Goal: Information Seeking & Learning: Learn about a topic

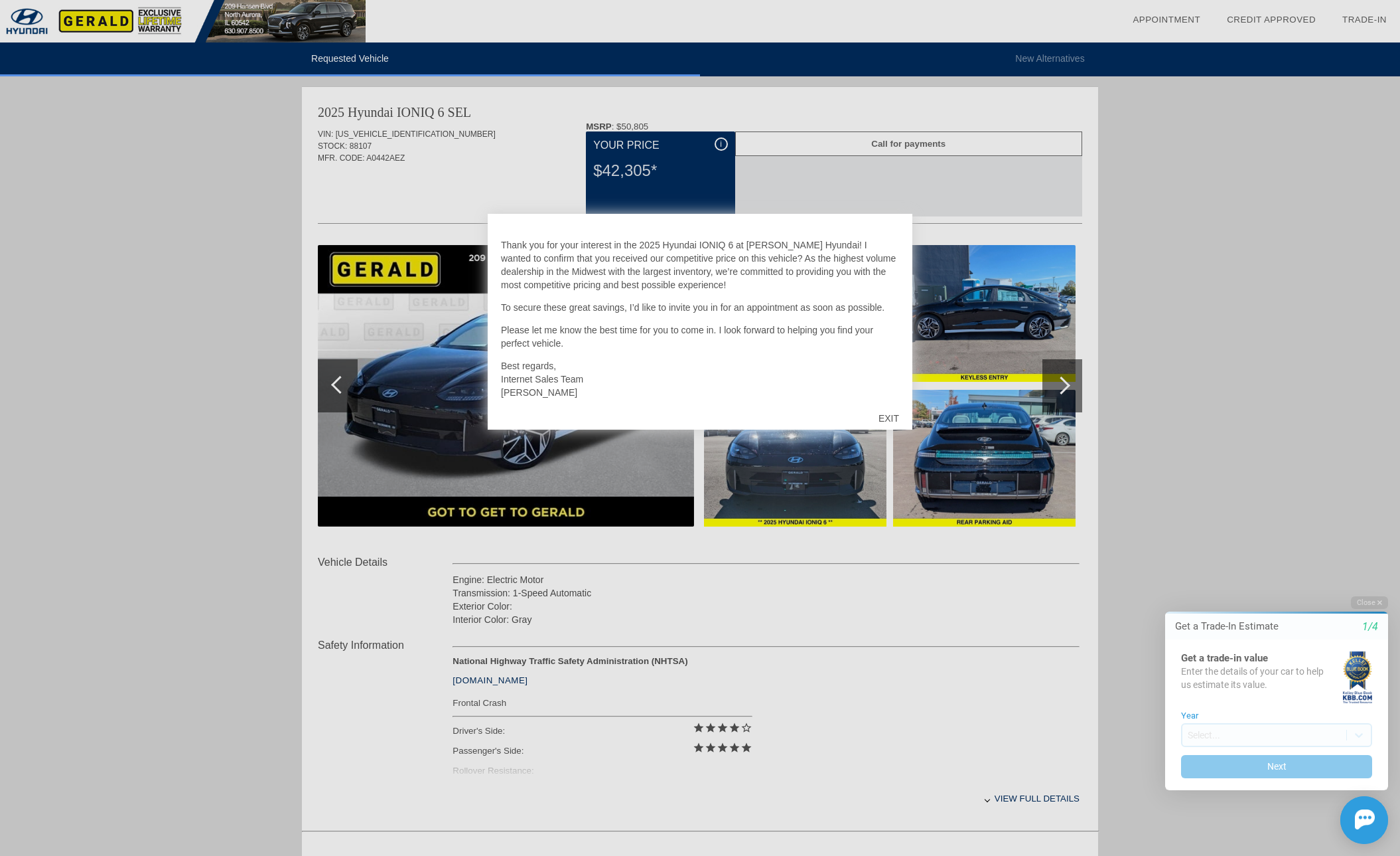
scroll to position [29, 0]
click at [894, 419] on div "EXIT" at bounding box center [888, 418] width 47 height 40
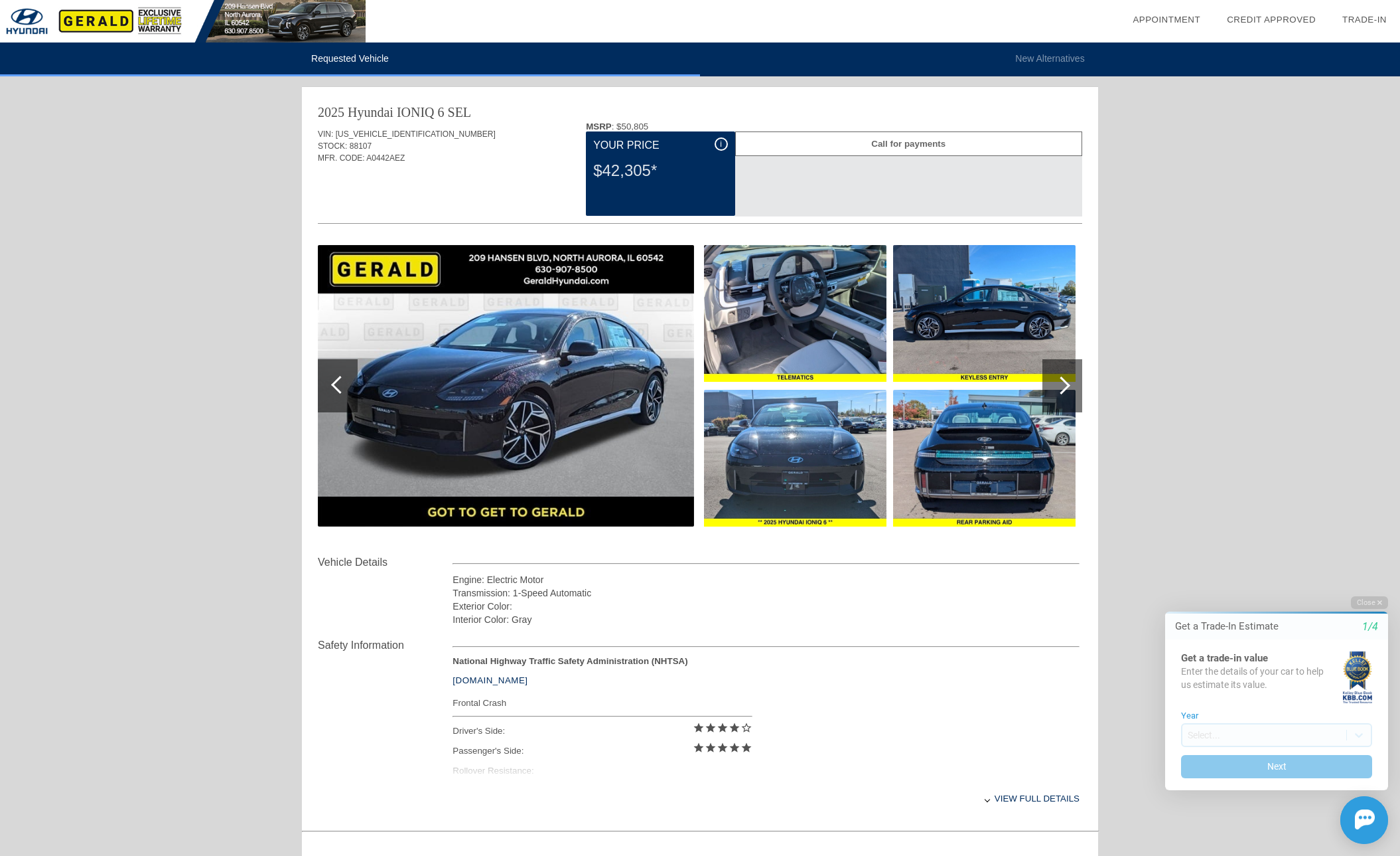
click at [197, 390] on div "Requested Vehicle New Alternatives date_range Appointment check_box Credit Appr…" at bounding box center [700, 553] width 1400 height 1106
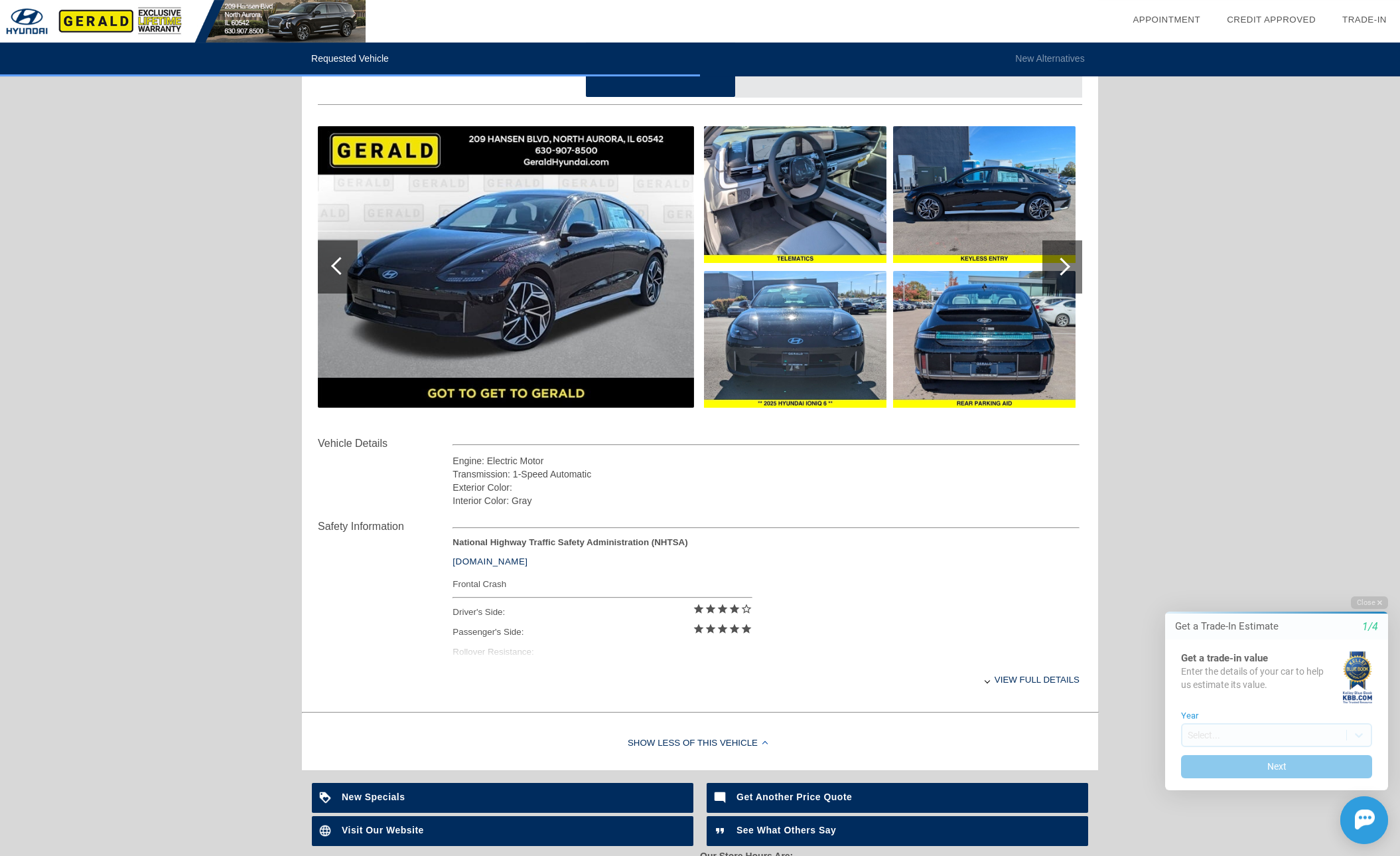
scroll to position [202, 0]
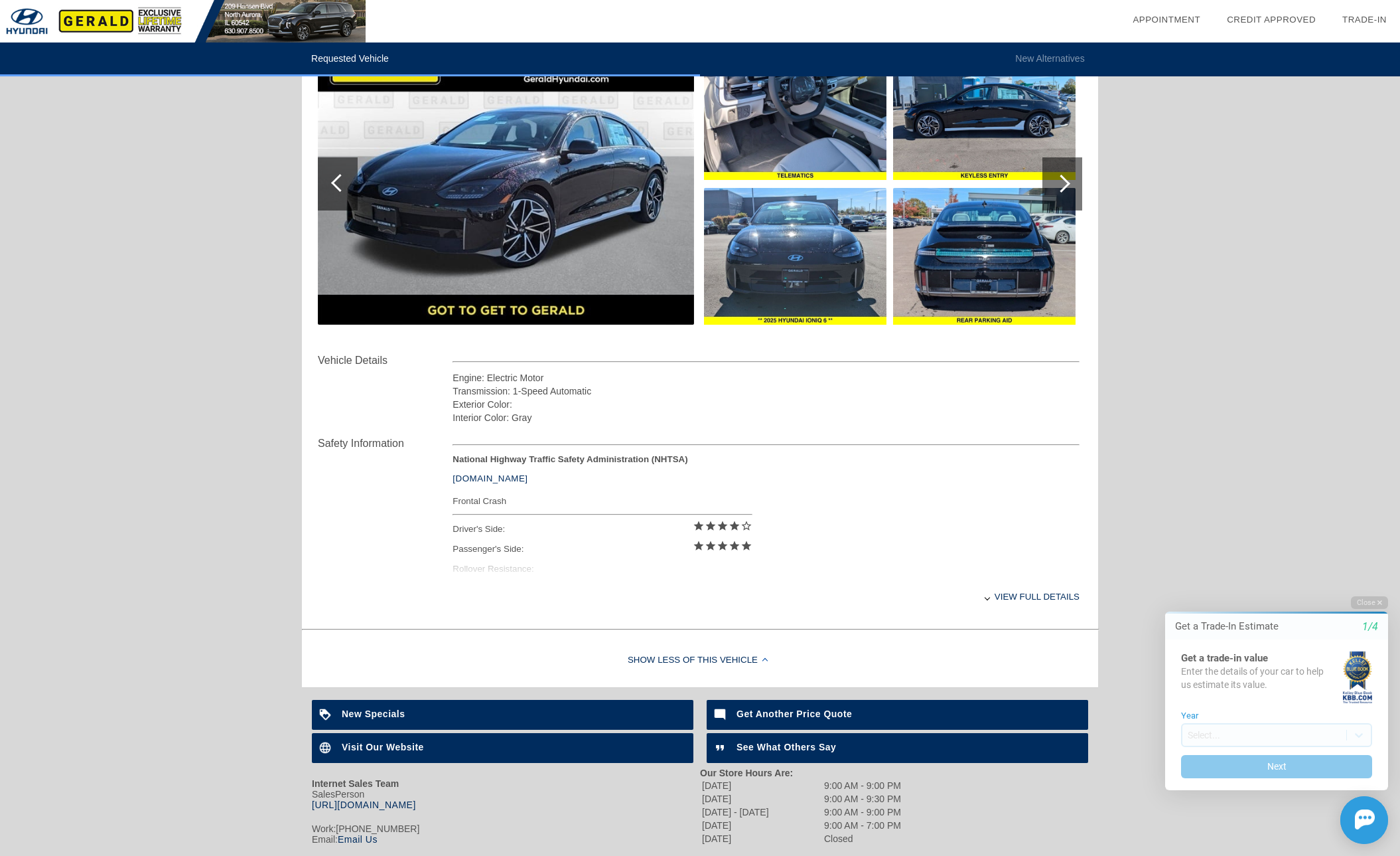
click at [1058, 598] on div "View full details" at bounding box center [765, 596] width 627 height 33
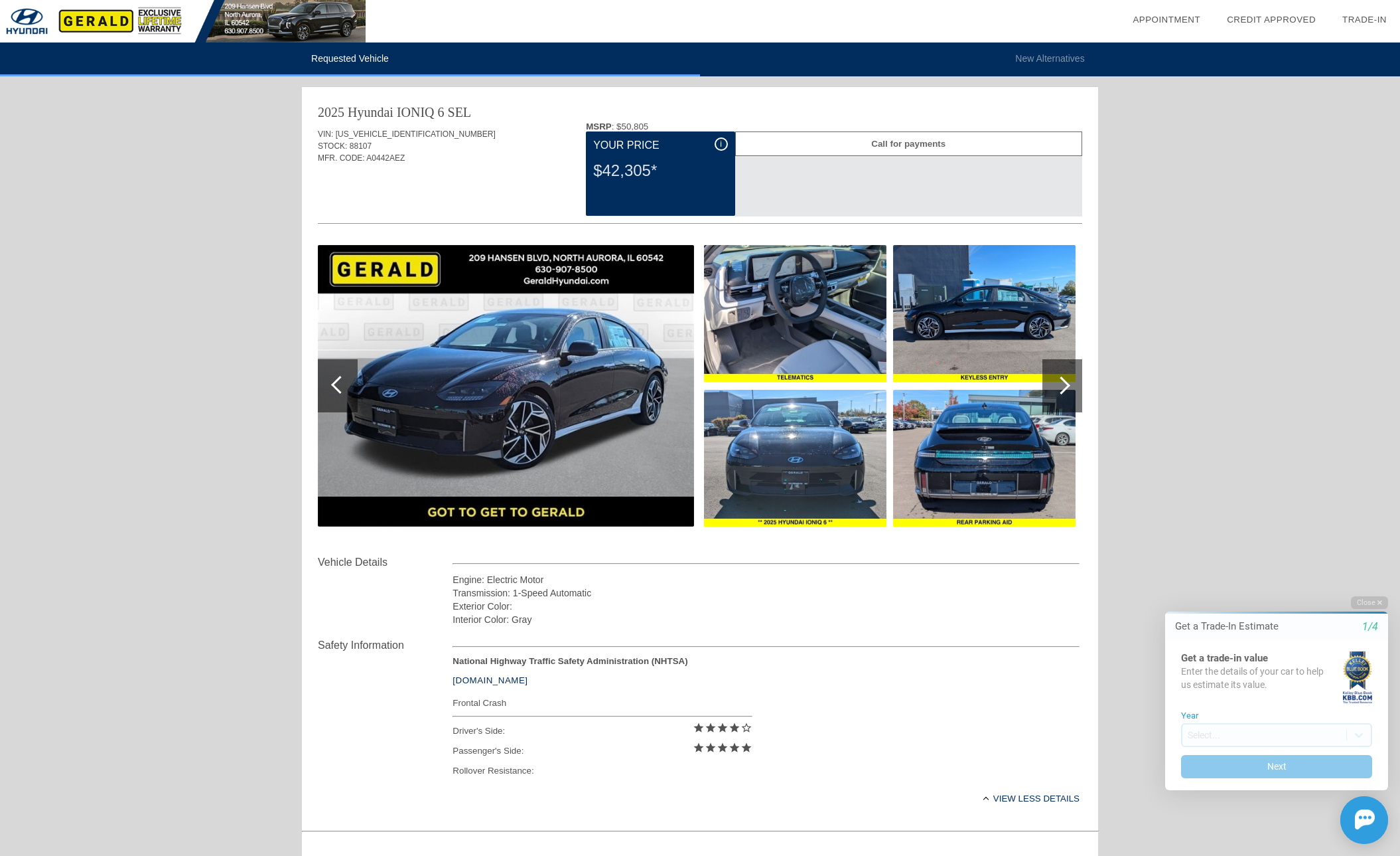
click at [1072, 381] on div at bounding box center [1062, 386] width 40 height 53
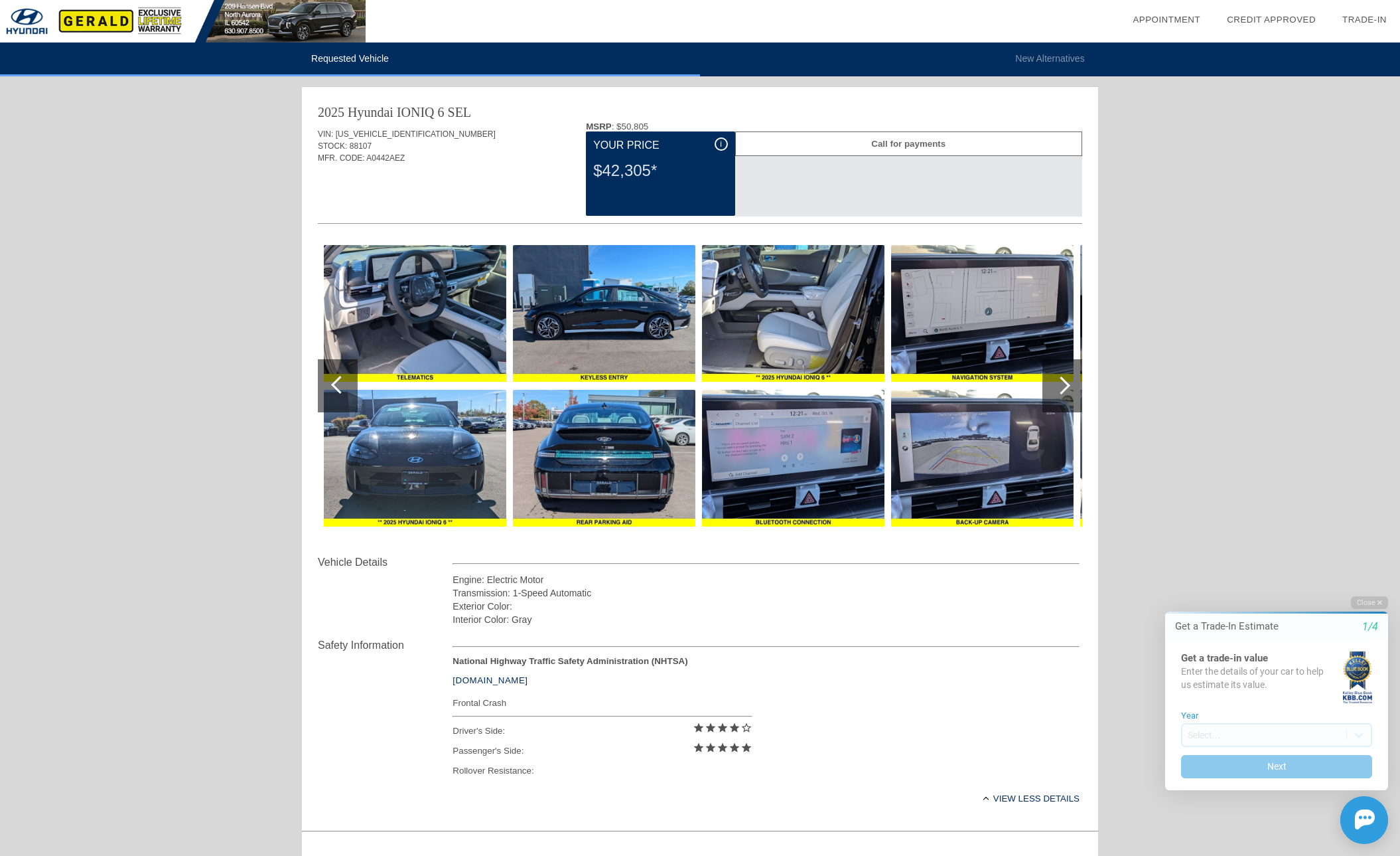
click at [1072, 381] on div at bounding box center [1062, 386] width 40 height 53
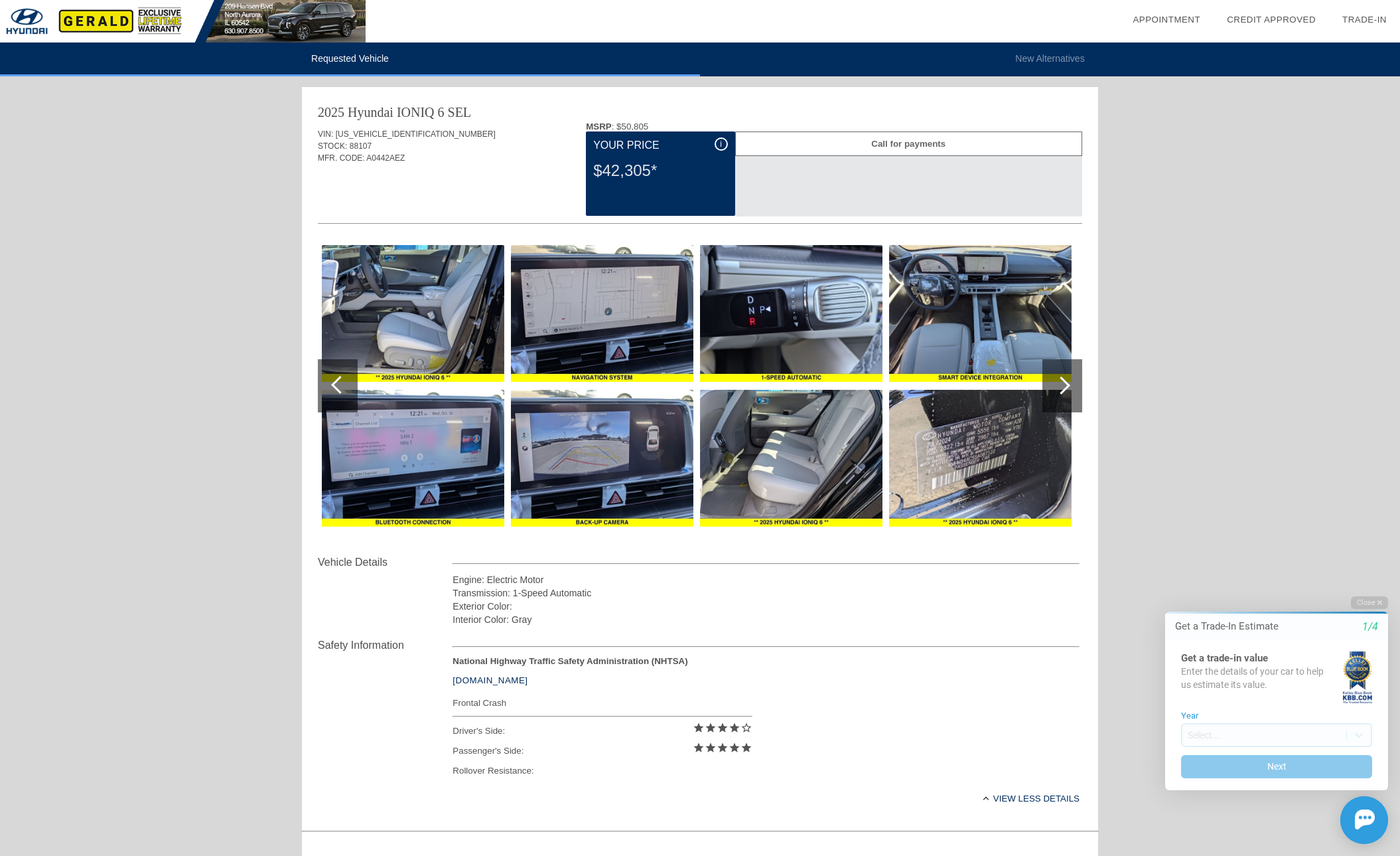
click at [1011, 440] on img at bounding box center [980, 458] width 183 height 137
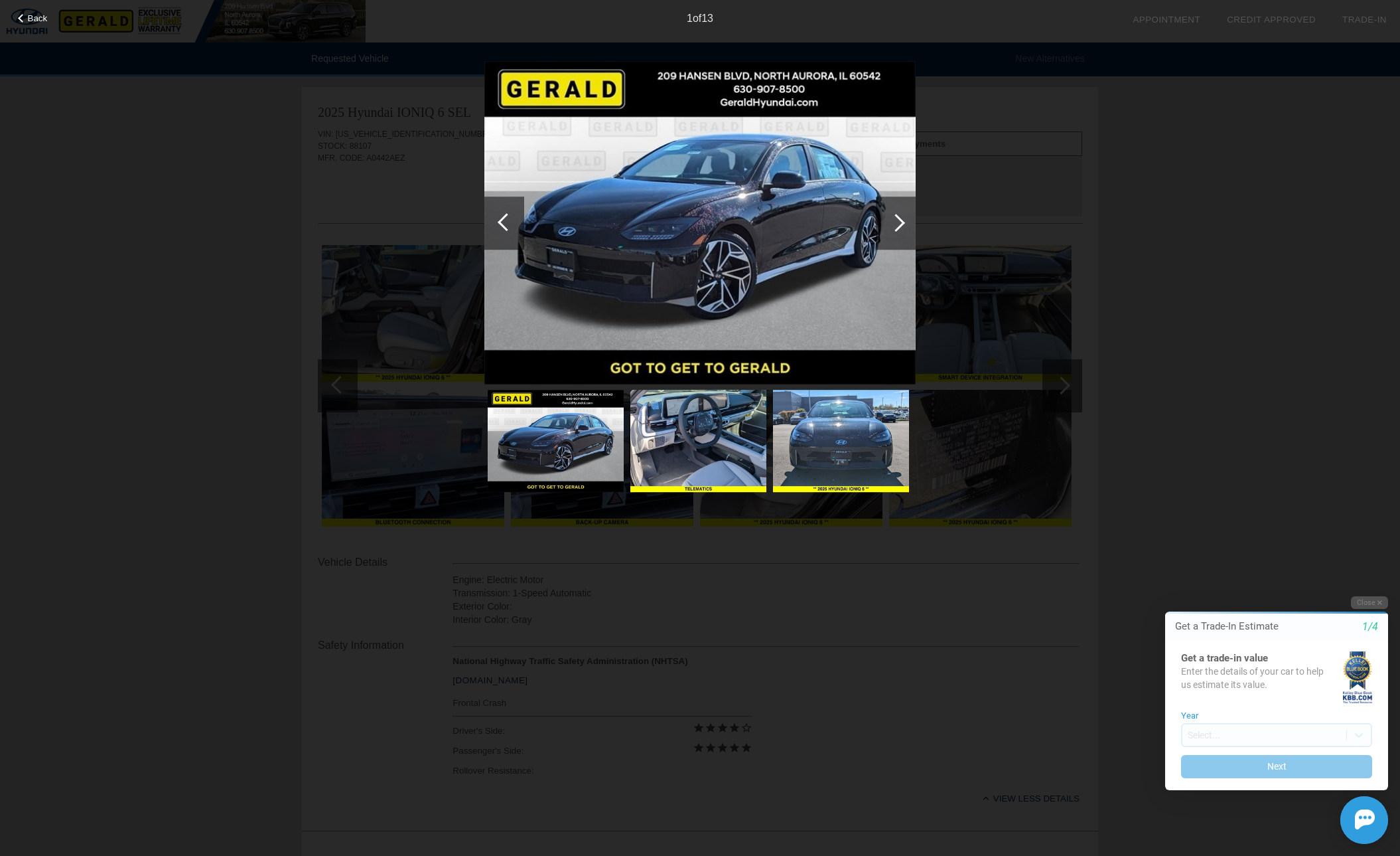
click at [902, 221] on div at bounding box center [896, 222] width 18 height 18
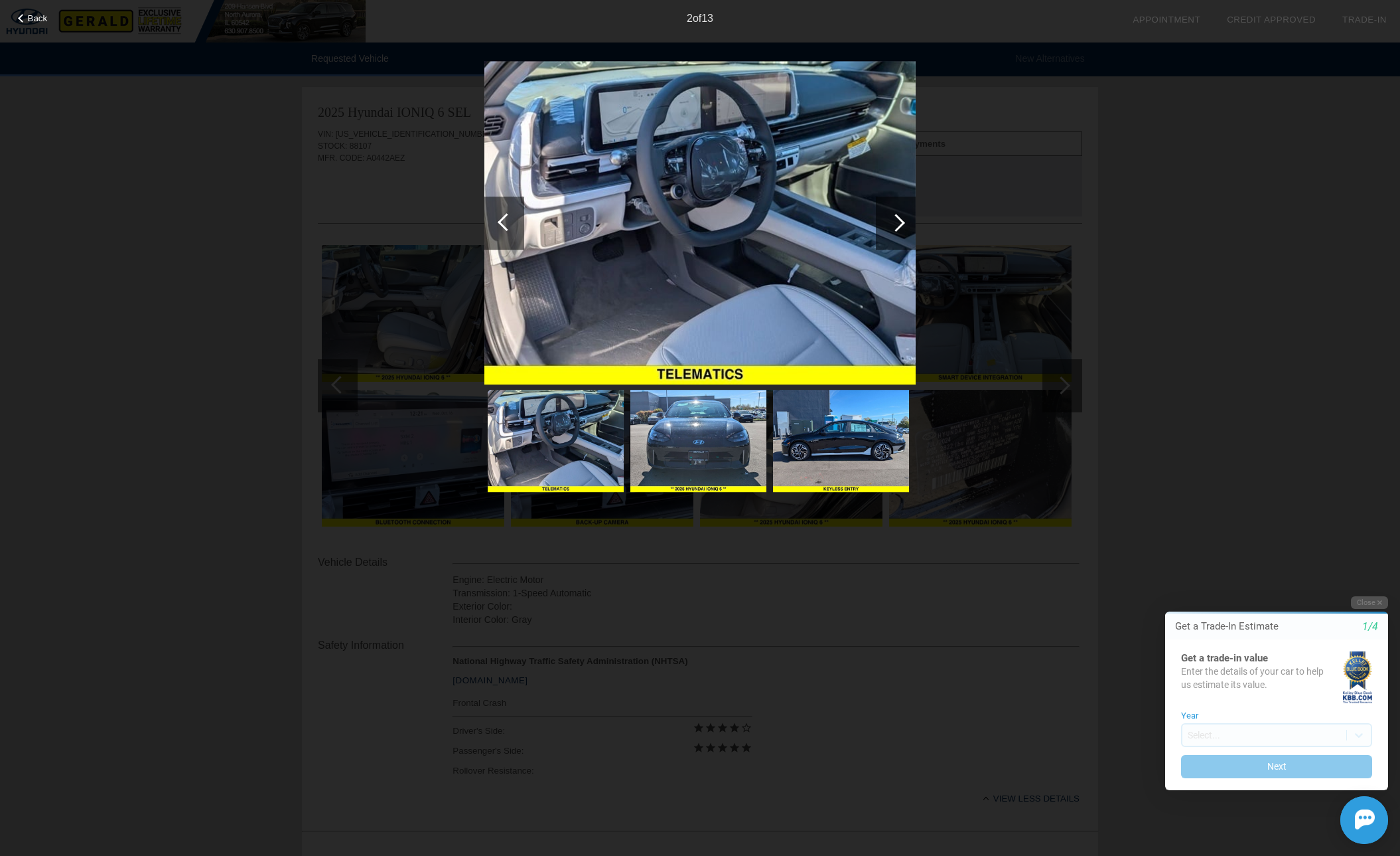
click at [902, 221] on div at bounding box center [896, 222] width 18 height 18
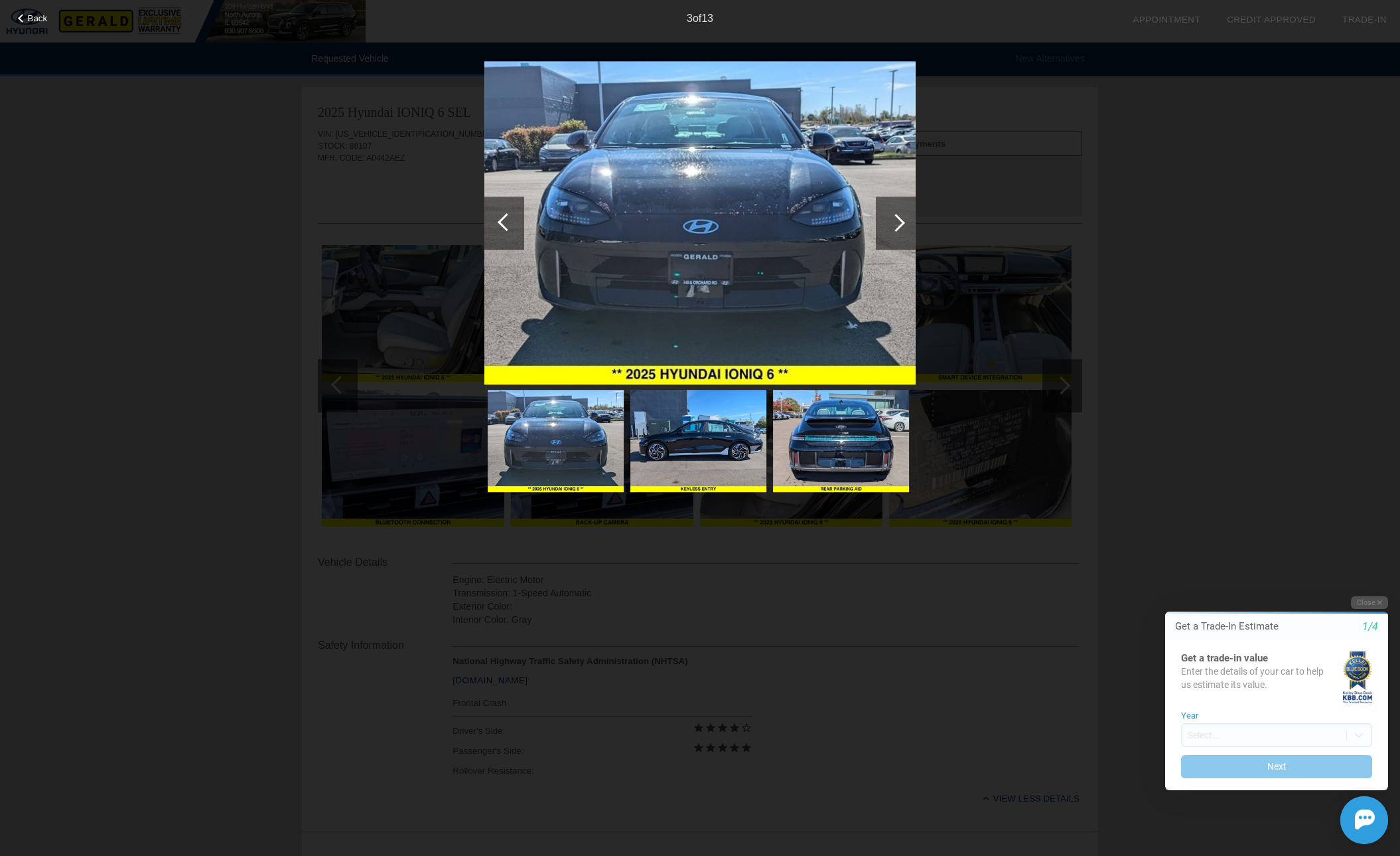
click at [902, 220] on div at bounding box center [896, 222] width 18 height 18
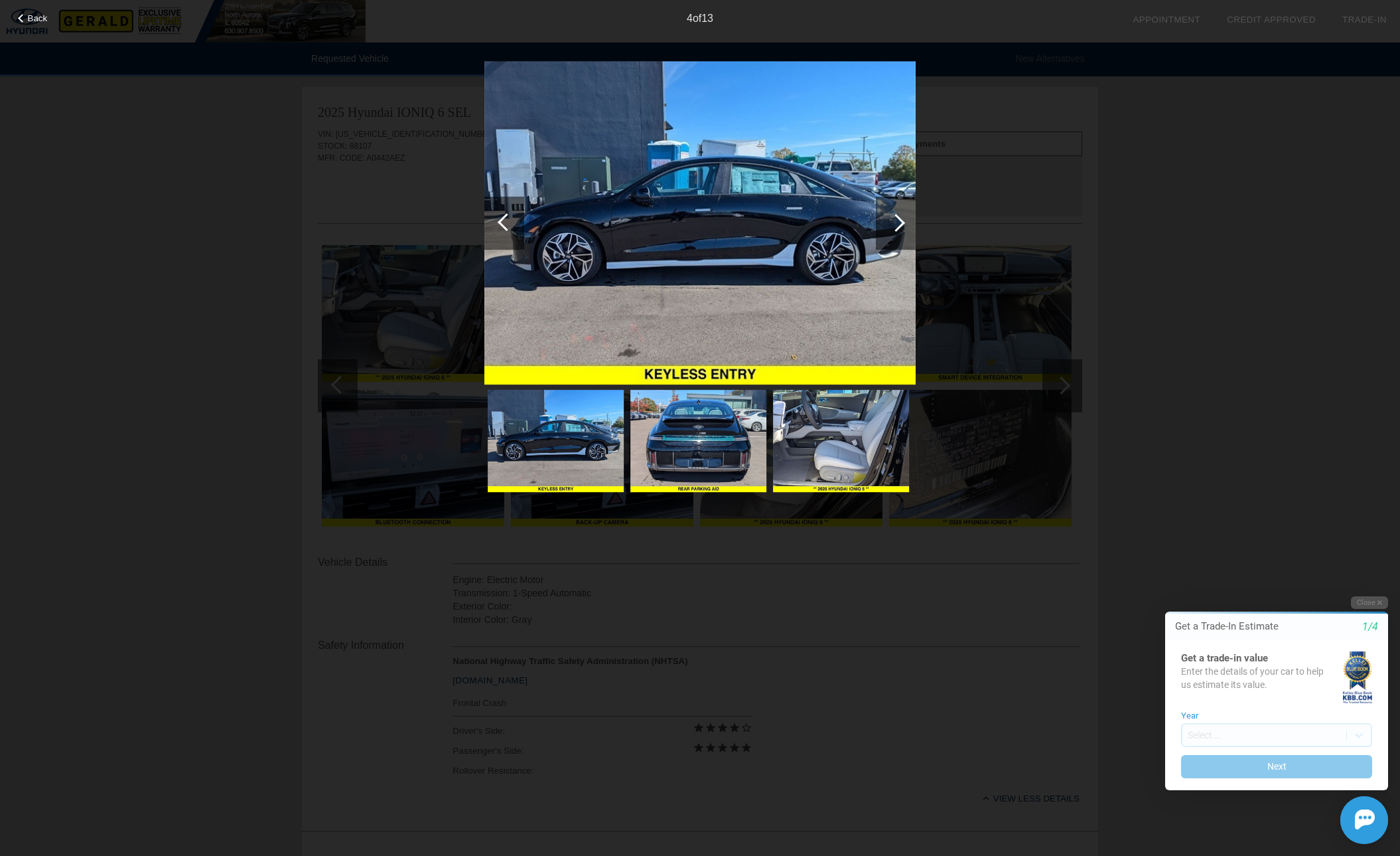
click at [902, 220] on div at bounding box center [896, 222] width 18 height 18
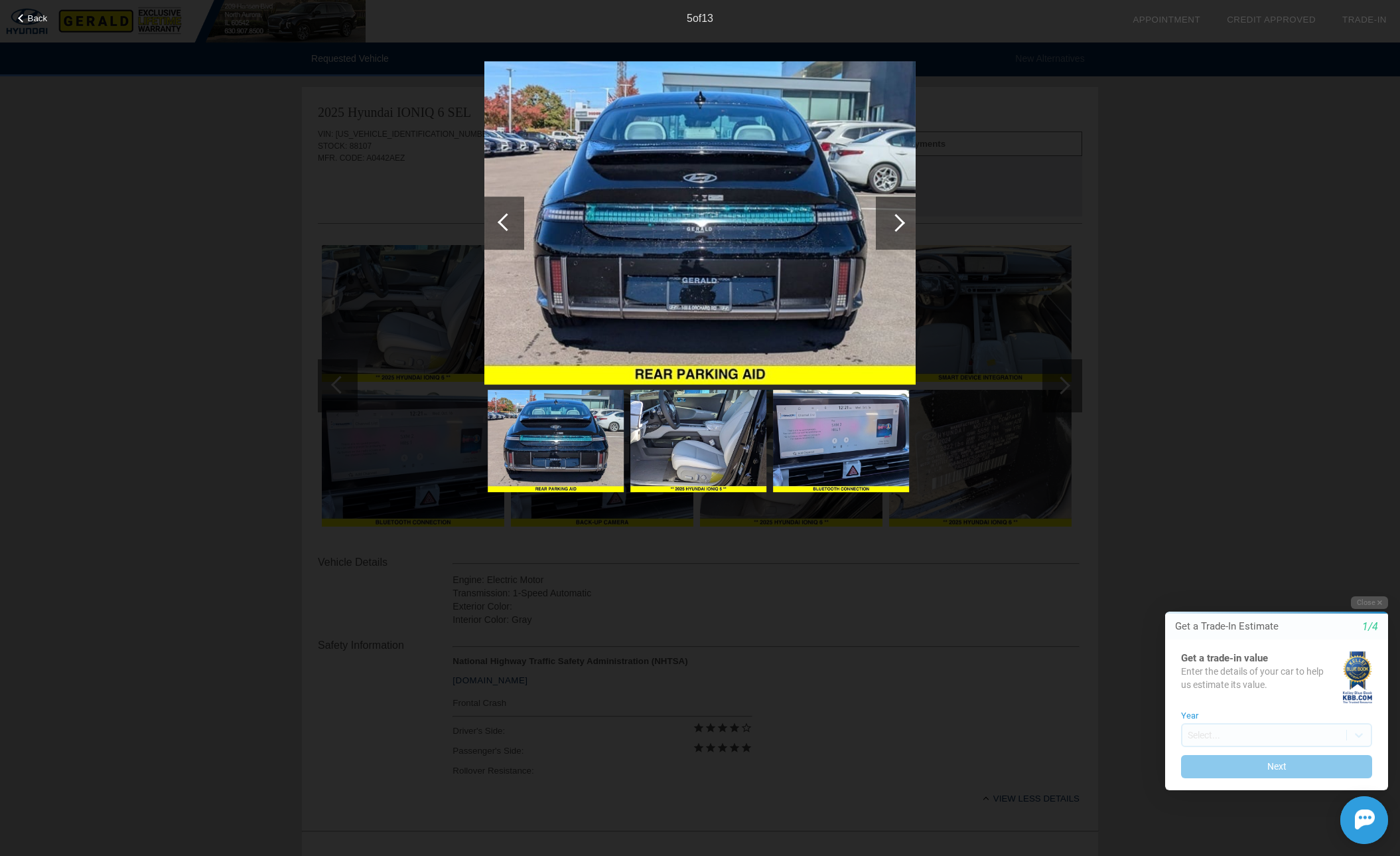
click at [902, 220] on div at bounding box center [896, 222] width 18 height 18
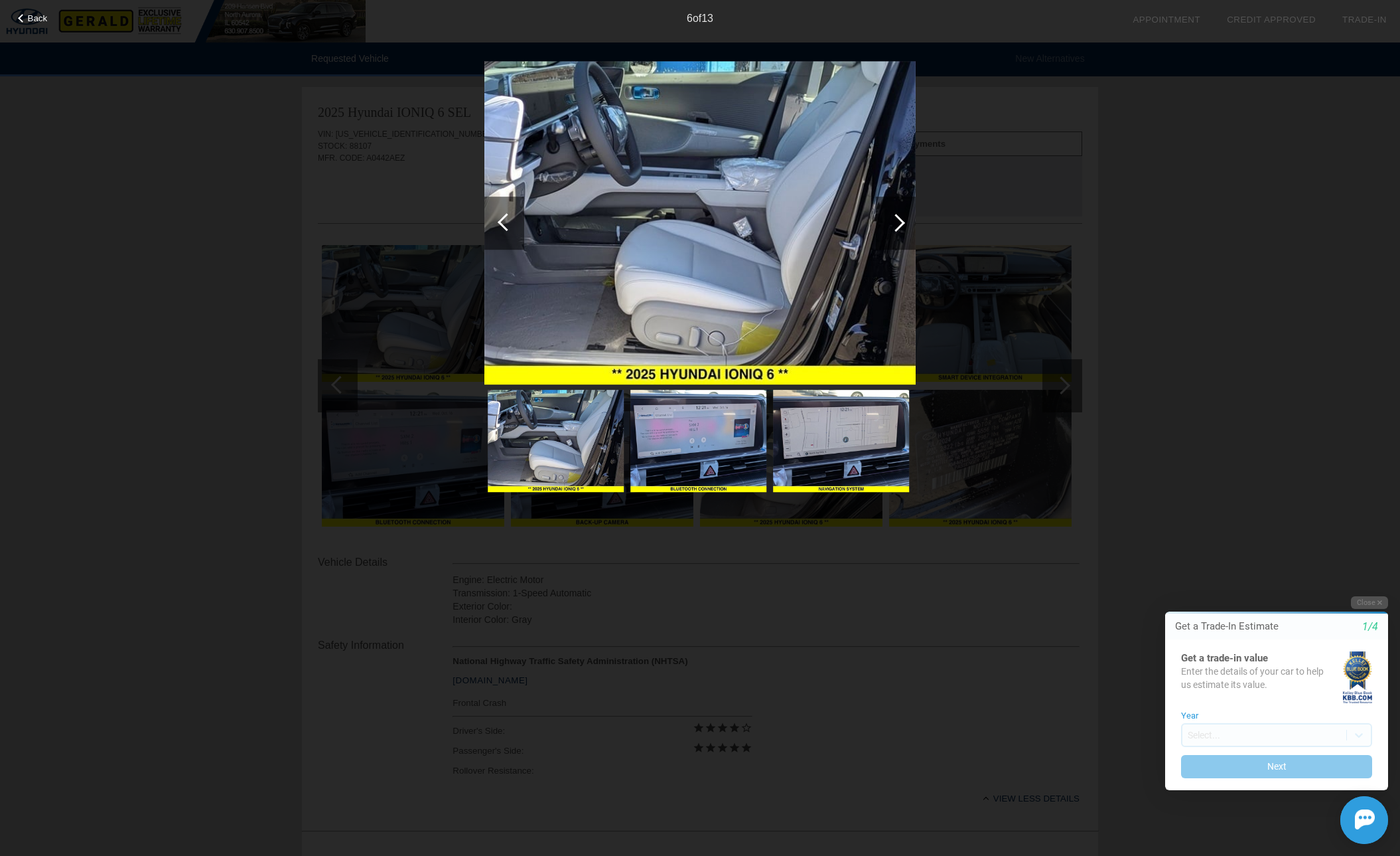
click at [512, 212] on div at bounding box center [504, 223] width 40 height 53
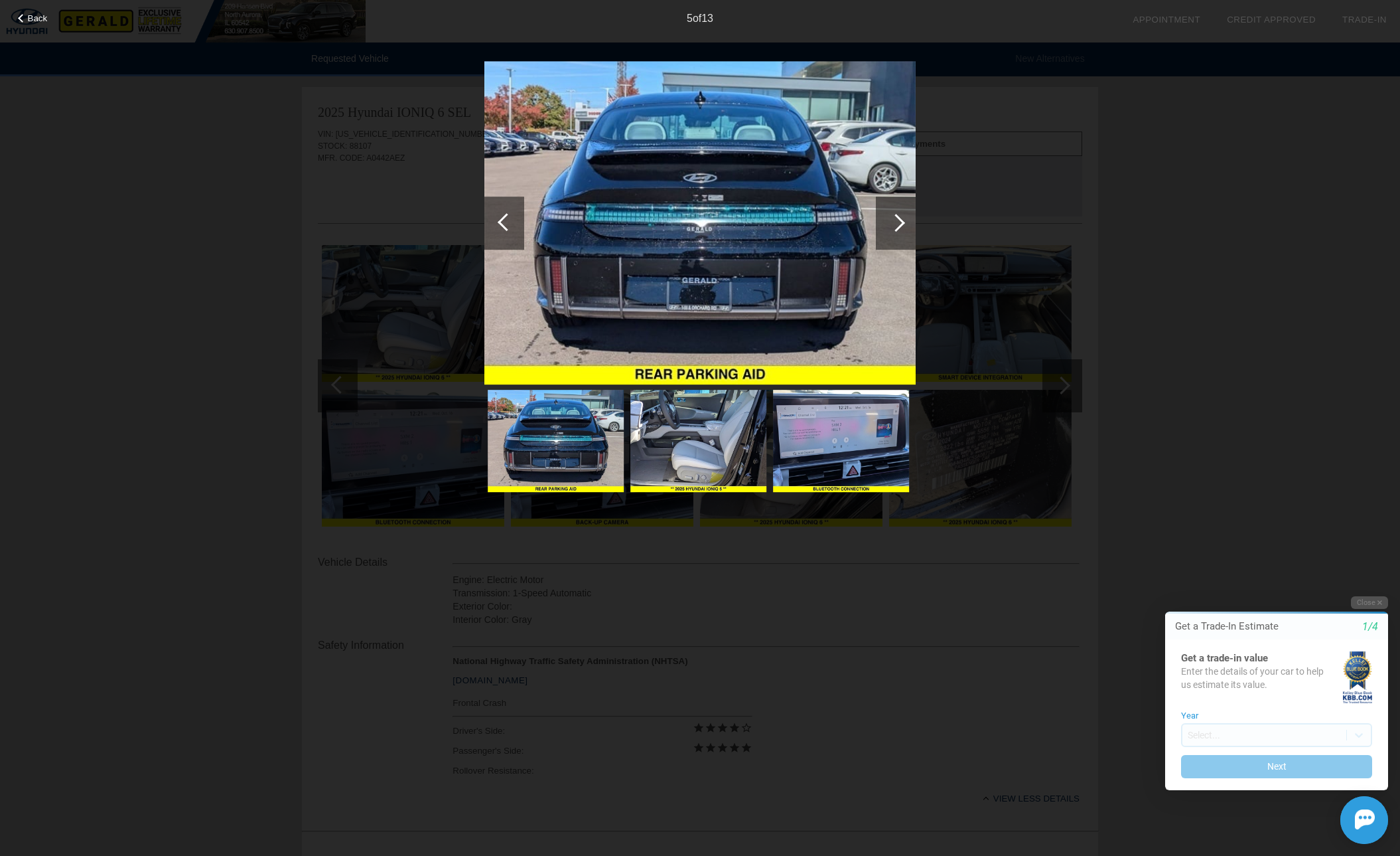
click at [904, 216] on div at bounding box center [896, 223] width 40 height 53
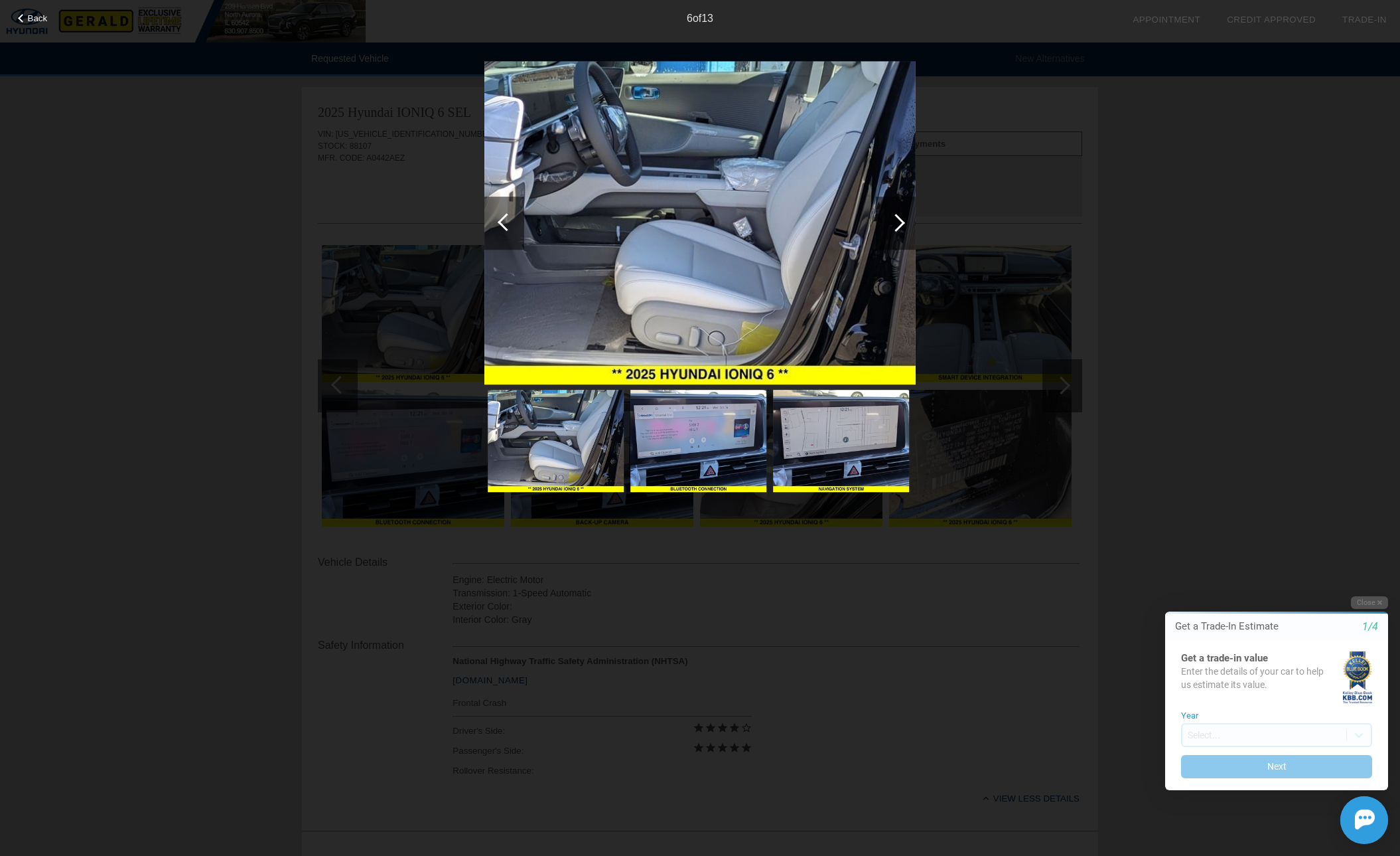
click at [904, 216] on div at bounding box center [896, 223] width 40 height 53
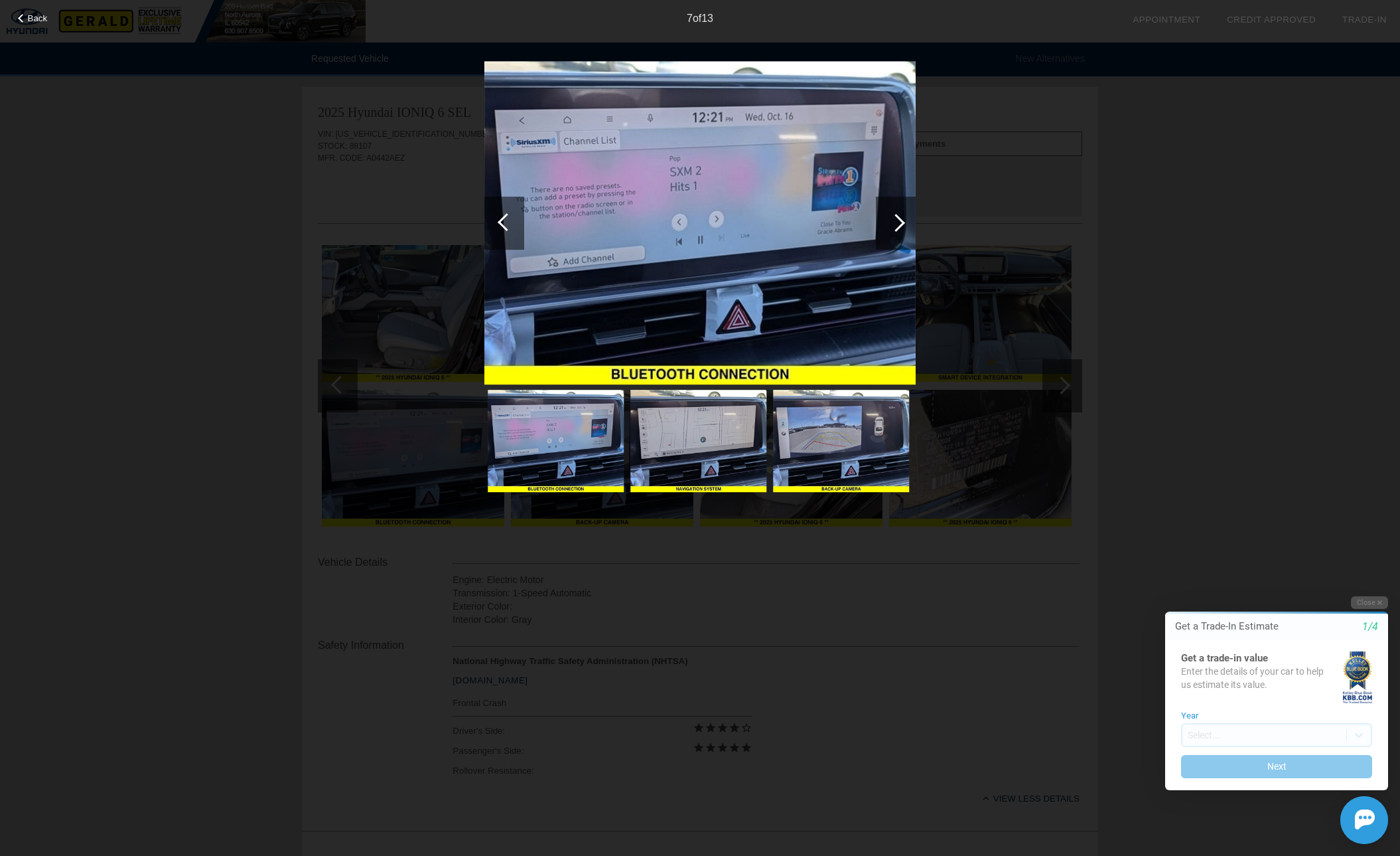
click at [904, 216] on div at bounding box center [896, 223] width 40 height 53
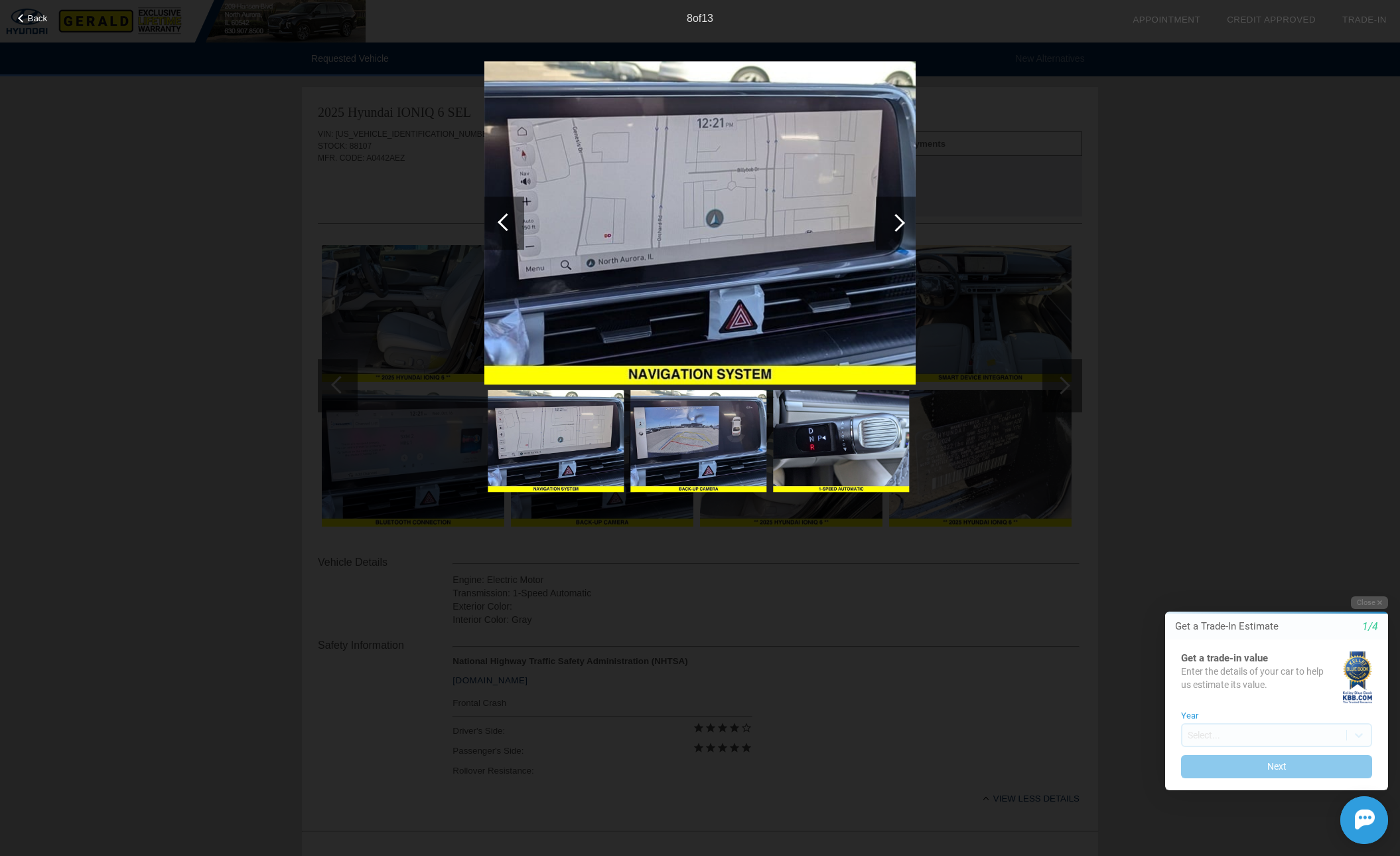
click at [904, 216] on div at bounding box center [896, 223] width 40 height 53
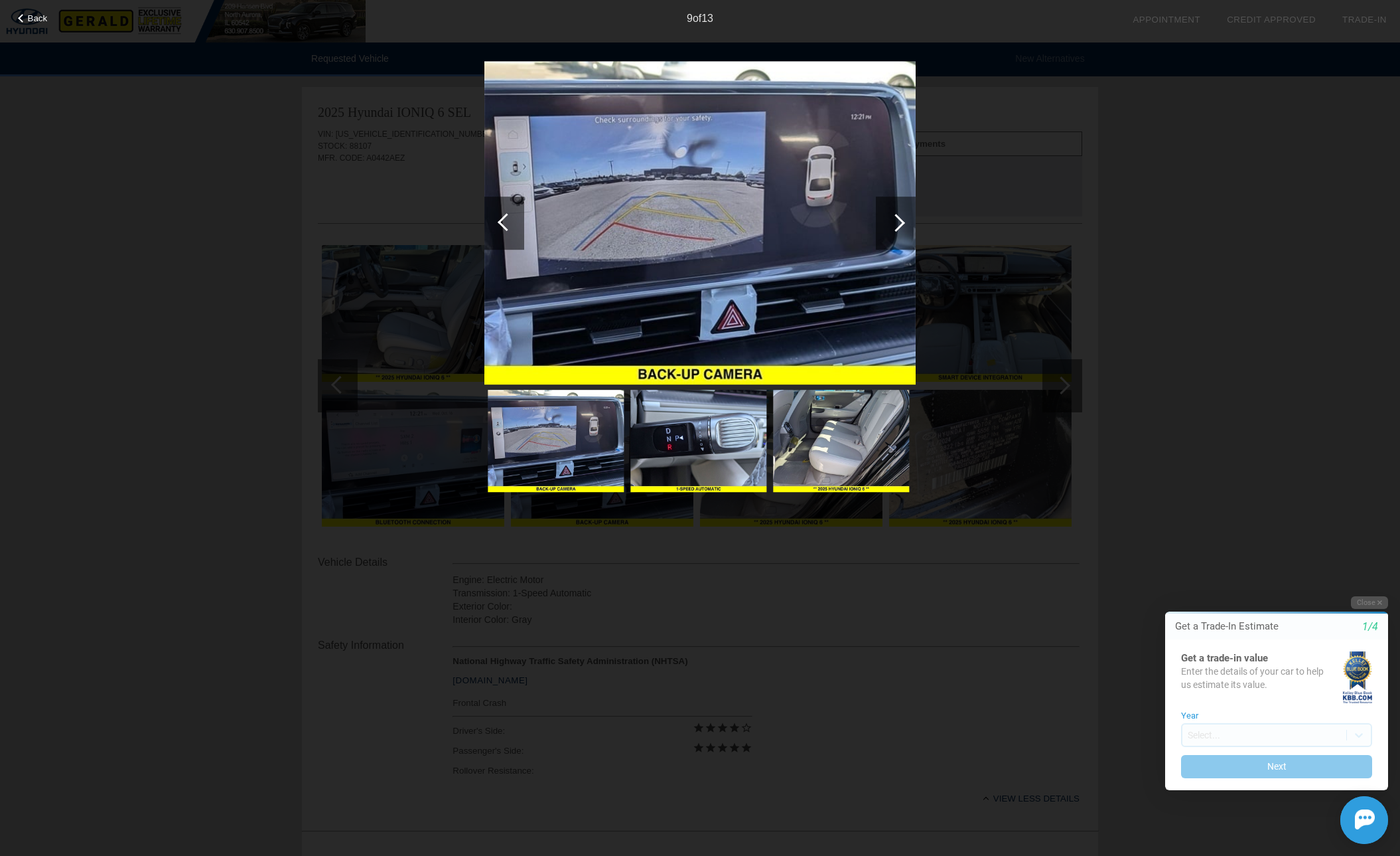
click at [904, 216] on div at bounding box center [896, 223] width 40 height 53
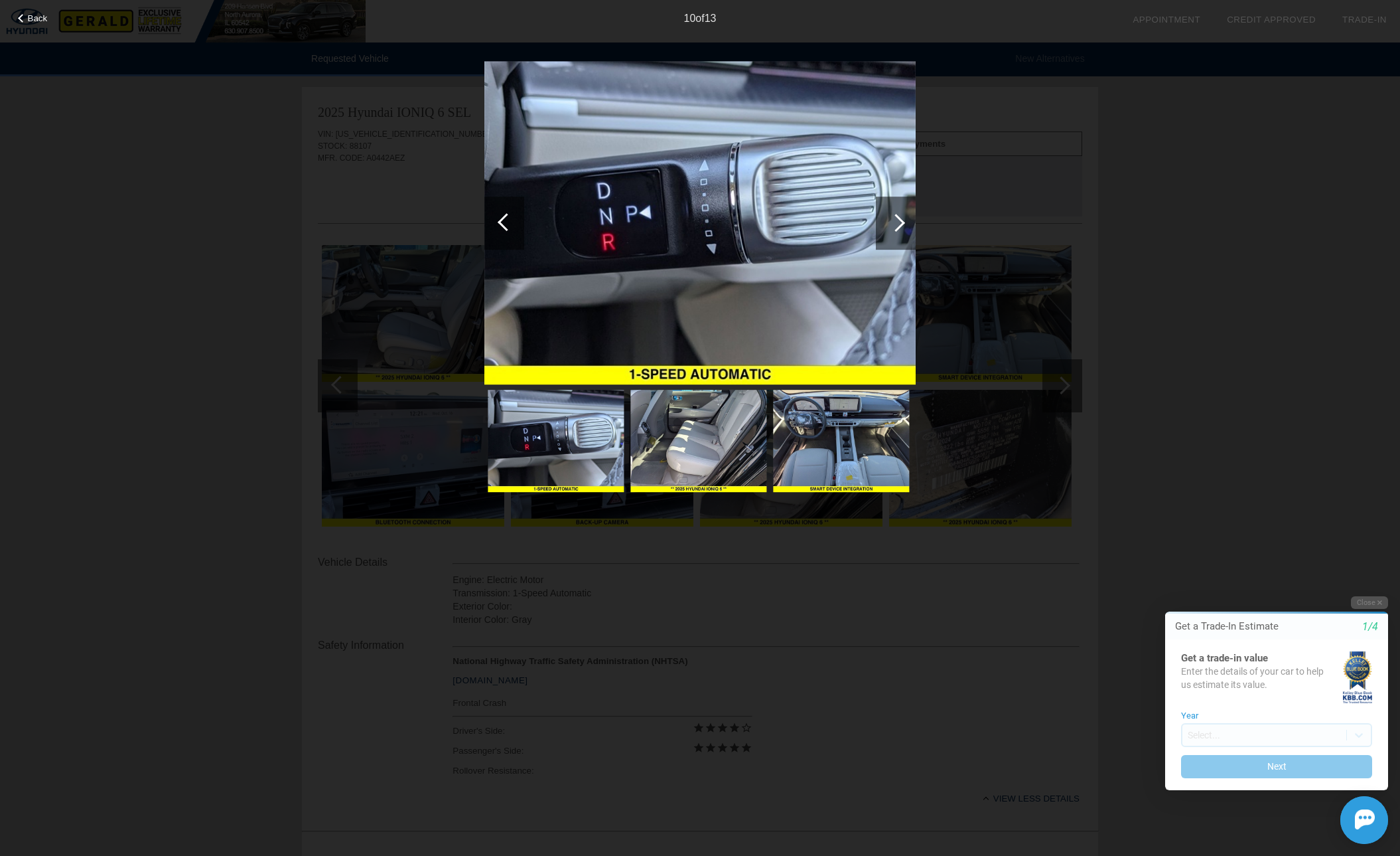
click at [904, 216] on div at bounding box center [896, 223] width 40 height 53
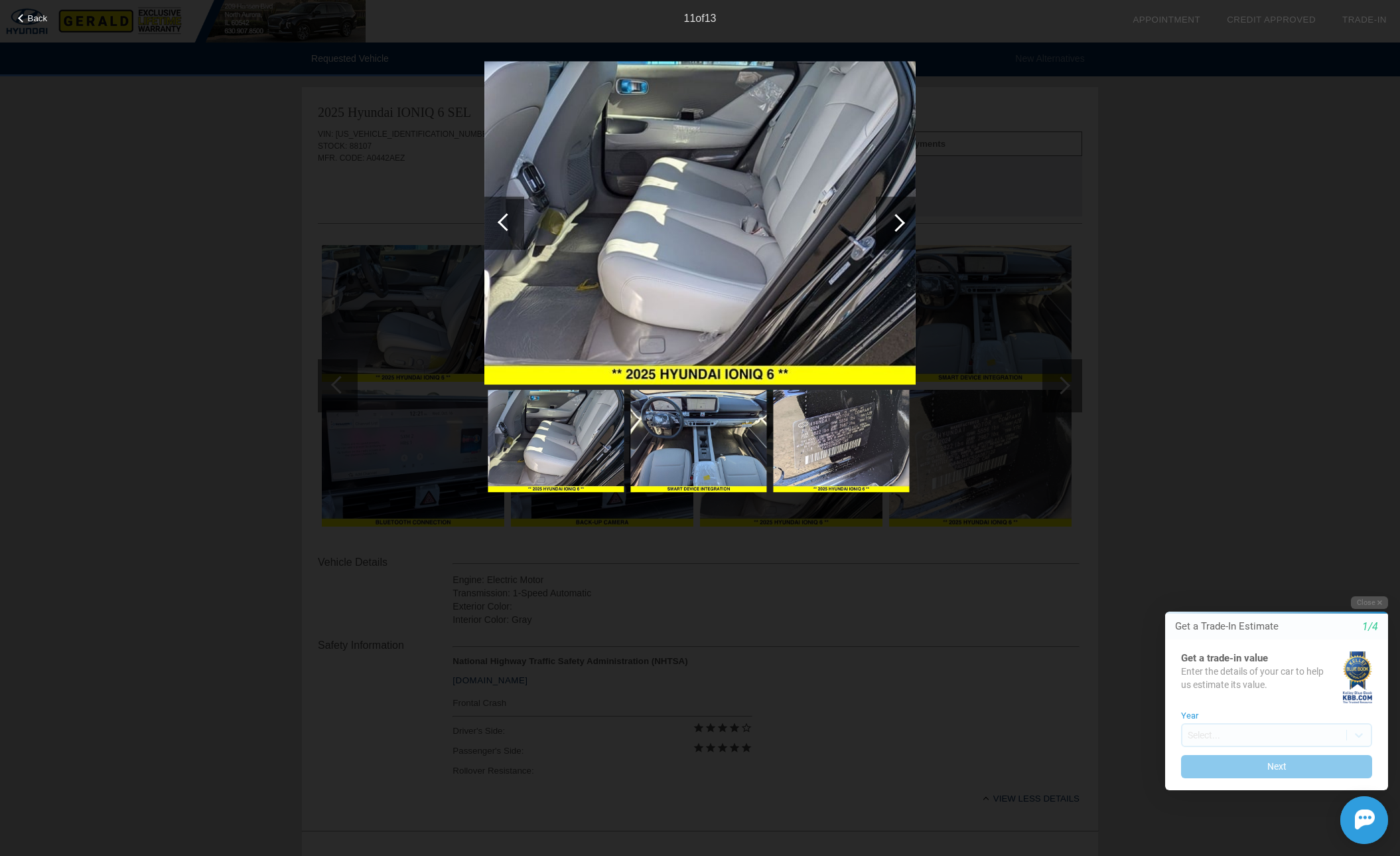
click at [904, 216] on div at bounding box center [896, 223] width 40 height 53
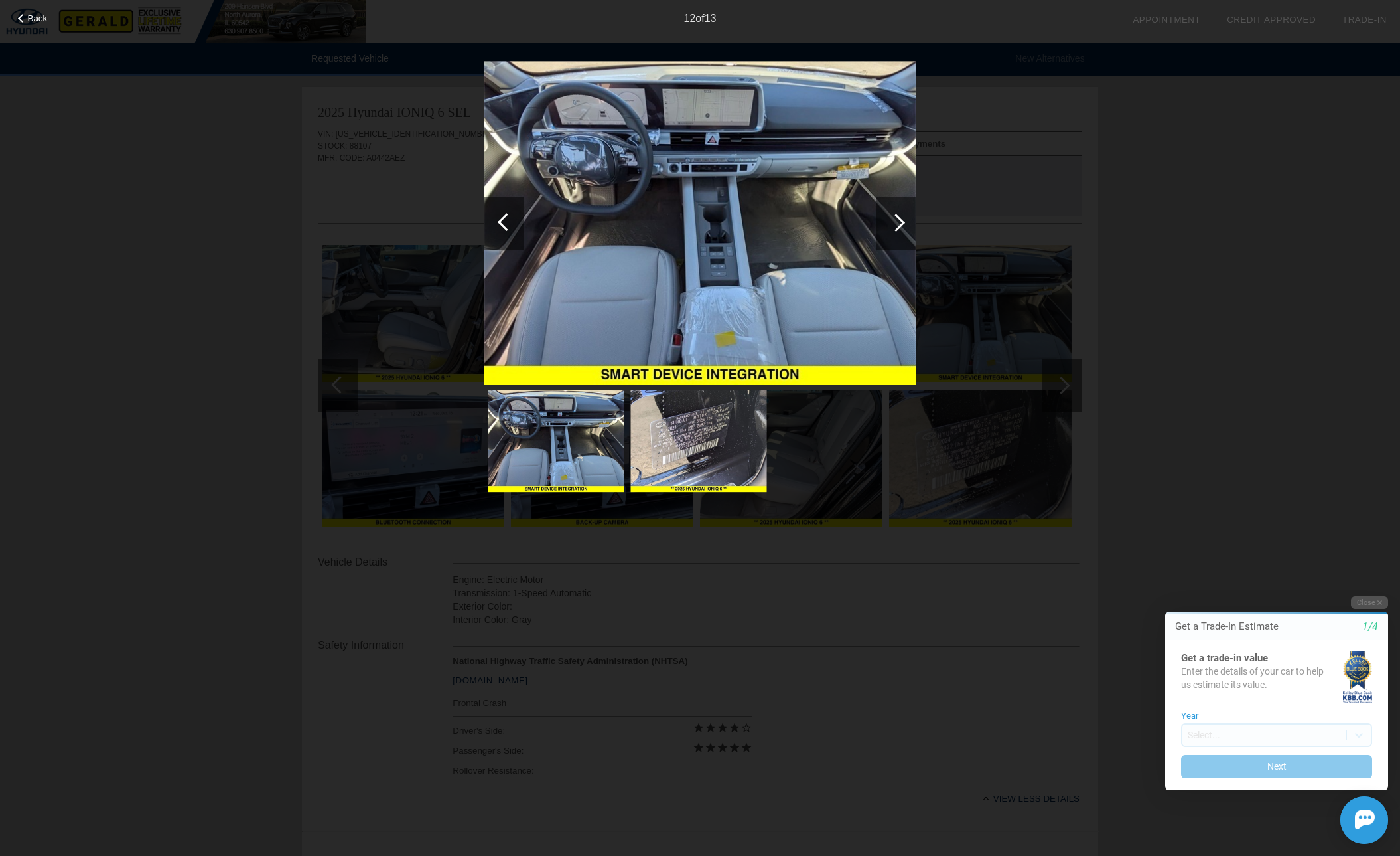
click at [904, 216] on div at bounding box center [896, 223] width 40 height 53
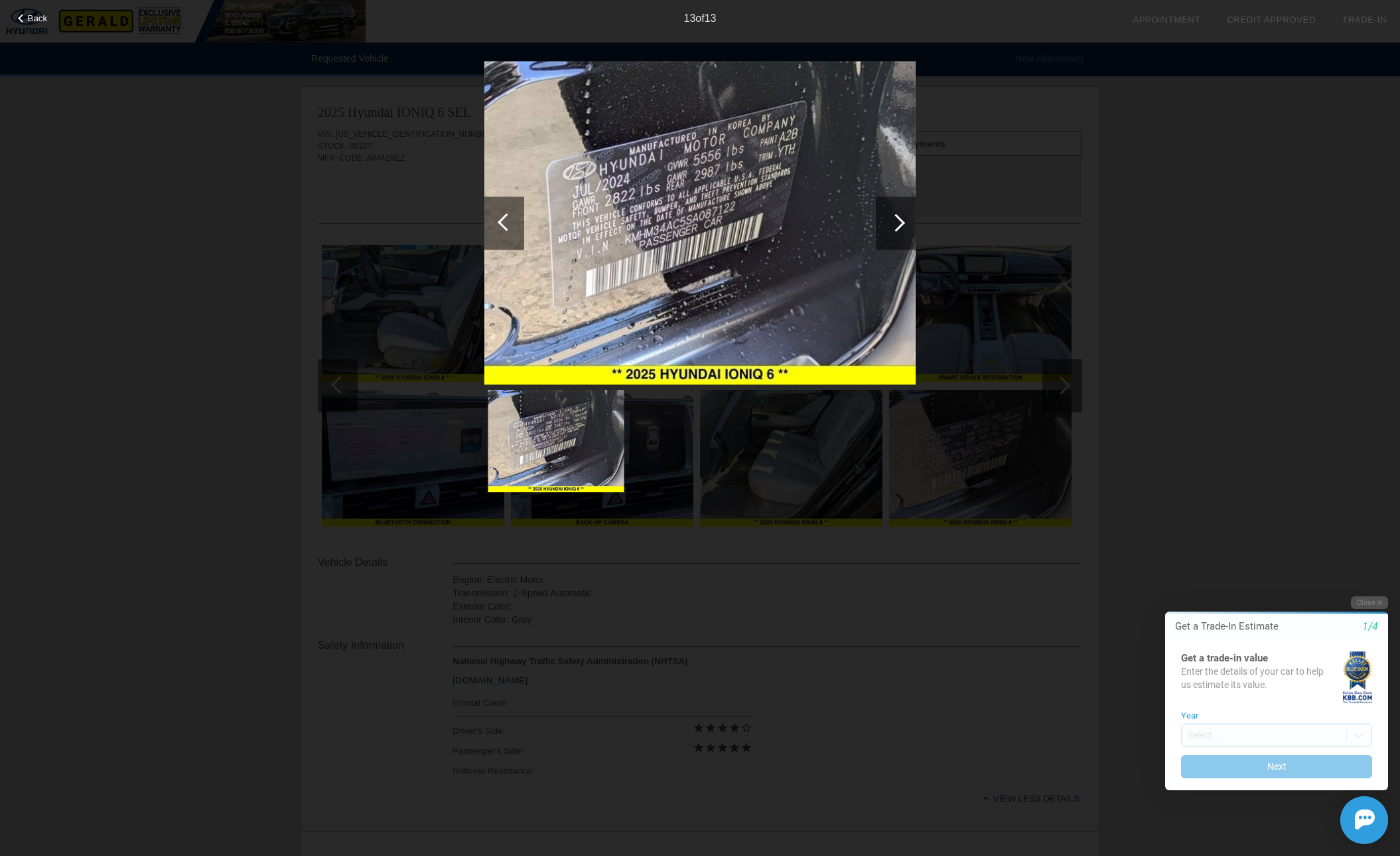
click at [904, 216] on div at bounding box center [896, 223] width 40 height 53
click at [1012, 284] on div "Back 13 of 13" at bounding box center [700, 428] width 1400 height 856
click at [421, 348] on div "Back 13 of 13" at bounding box center [700, 428] width 1400 height 856
click at [1205, 375] on div "Back 13 of 13" at bounding box center [700, 428] width 1400 height 856
click at [794, 442] on div at bounding box center [700, 277] width 431 height 433
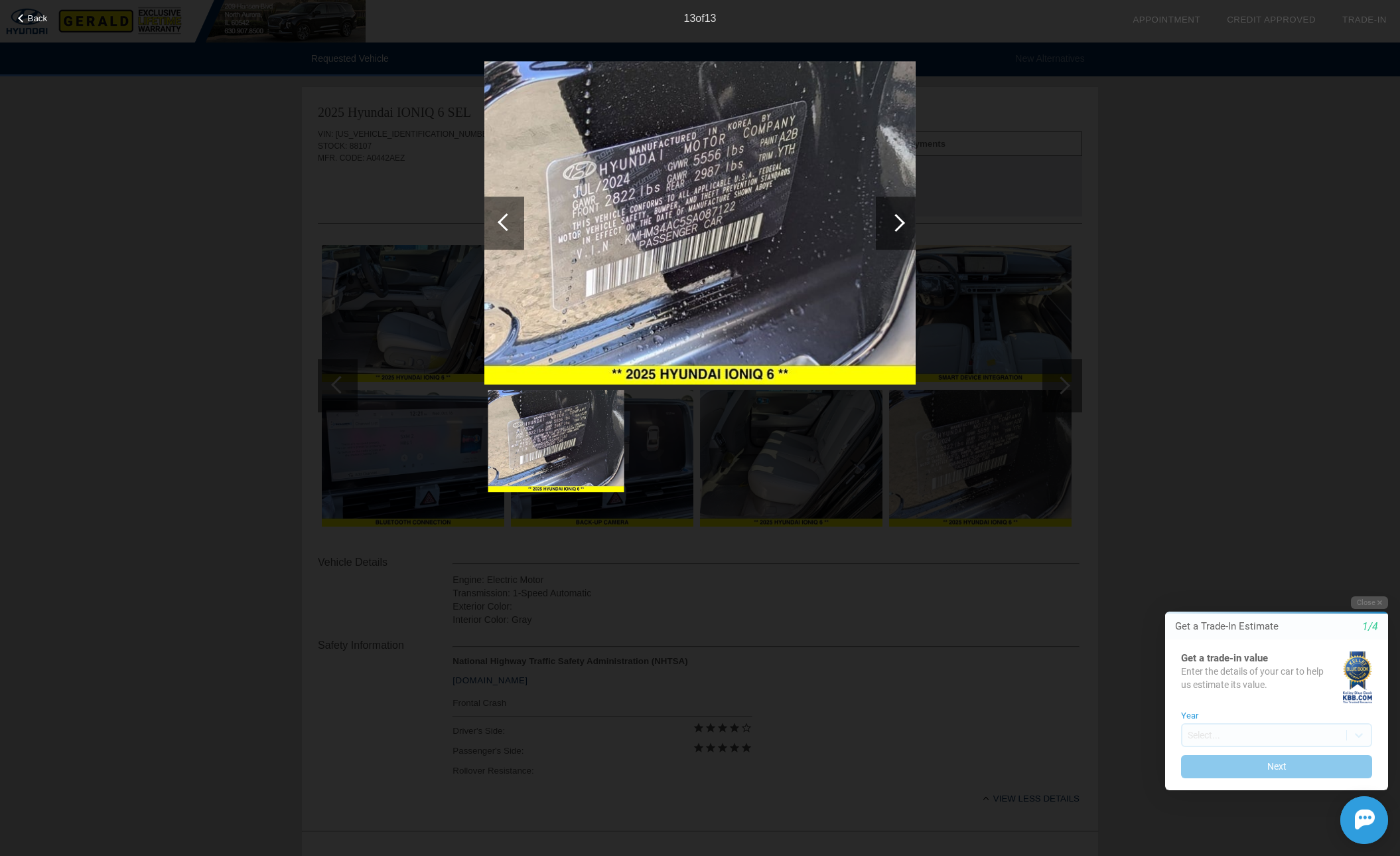
click at [37, 10] on div "13 of 13" at bounding box center [700, 13] width 1400 height 27
click at [38, 18] on span "Back" at bounding box center [38, 18] width 20 height 10
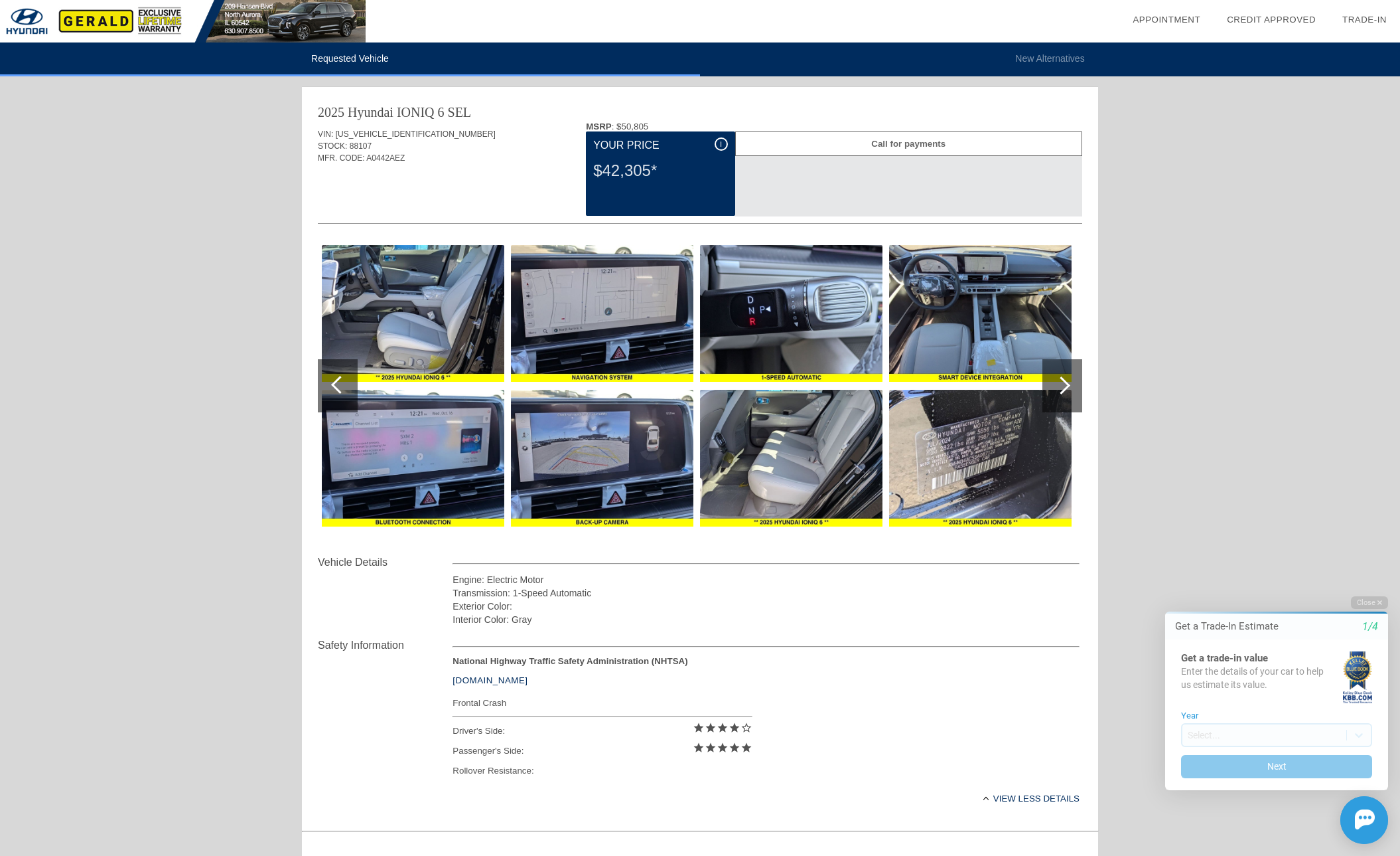
drag, startPoint x: 367, startPoint y: 130, endPoint x: 399, endPoint y: 189, distance: 67.1
click at [400, 196] on div "VIN: [US_VEHICLE_IDENTIFICATION_NUMBER] STOCK: 88107 MFR. CODE: A0442AEZ MSRP :…" at bounding box center [700, 338] width 765 height 433
click at [478, 158] on div "MFR. CODE: A0442AEZ" at bounding box center [700, 158] width 765 height 12
click at [720, 143] on span "i" at bounding box center [720, 144] width 2 height 9
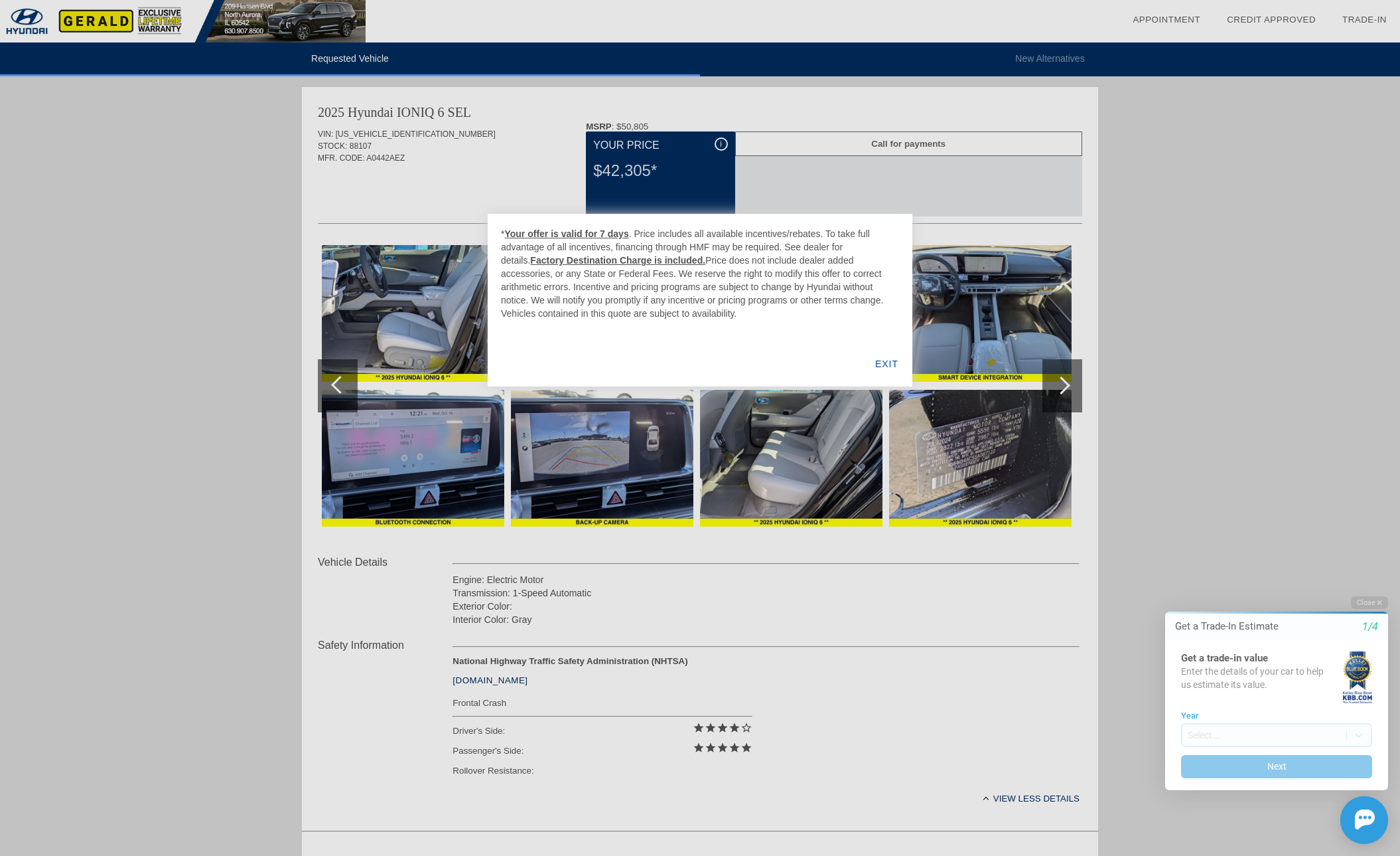
click at [888, 361] on div "EXIT" at bounding box center [886, 363] width 51 height 45
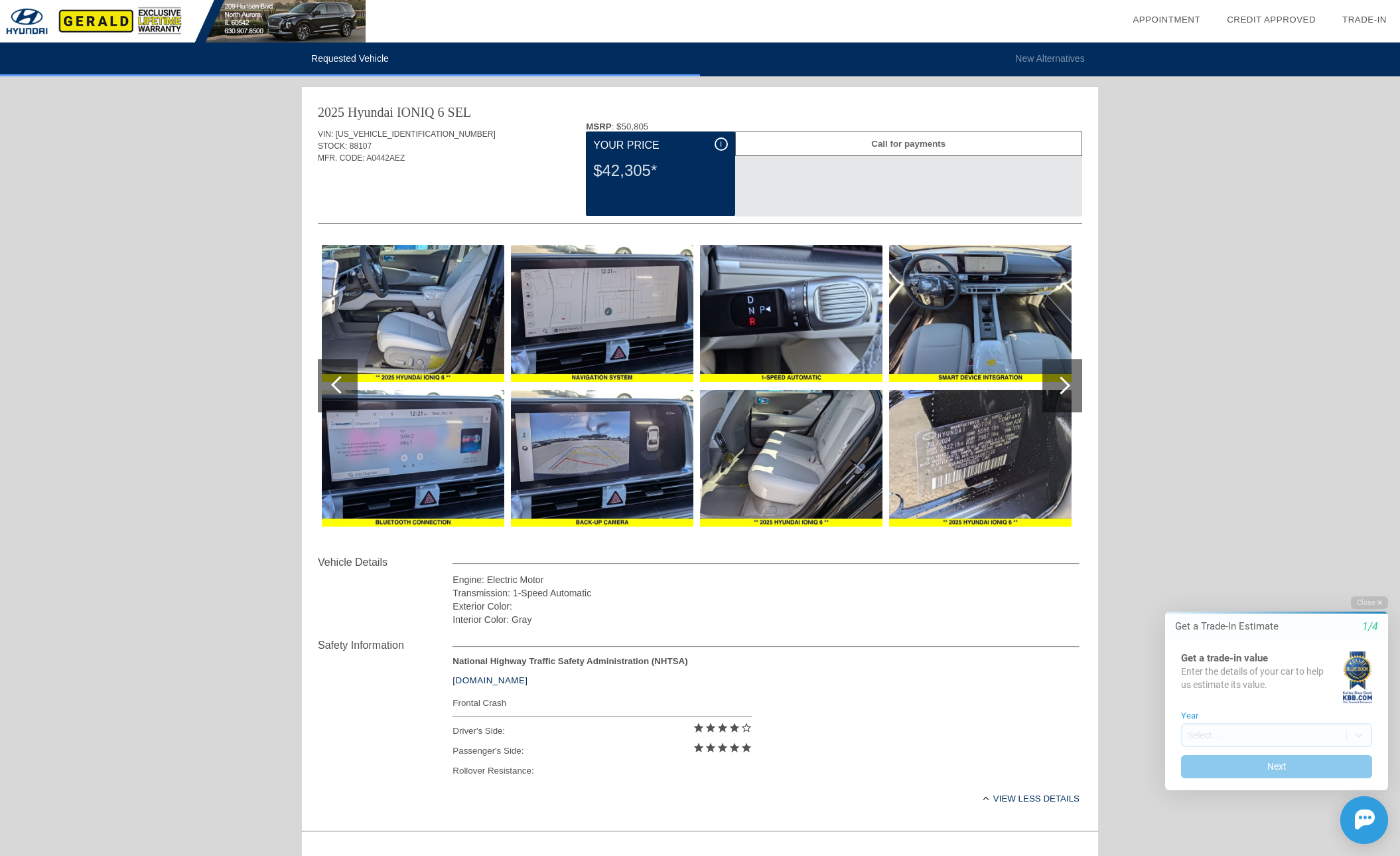
click at [446, 162] on div "MFR. CODE: A0442AEZ" at bounding box center [700, 158] width 765 height 12
click at [340, 60] on li "Requested Vehicle" at bounding box center [350, 59] width 700 height 34
click at [229, 286] on div "Requested Vehicle New Alternatives date_range Appointment check_box Credit Appr…" at bounding box center [700, 553] width 1400 height 1106
click at [149, 420] on div "Requested Vehicle New Alternatives date_range Appointment check_box Credit Appr…" at bounding box center [700, 553] width 1400 height 1106
